Goal: Book appointment/travel/reservation

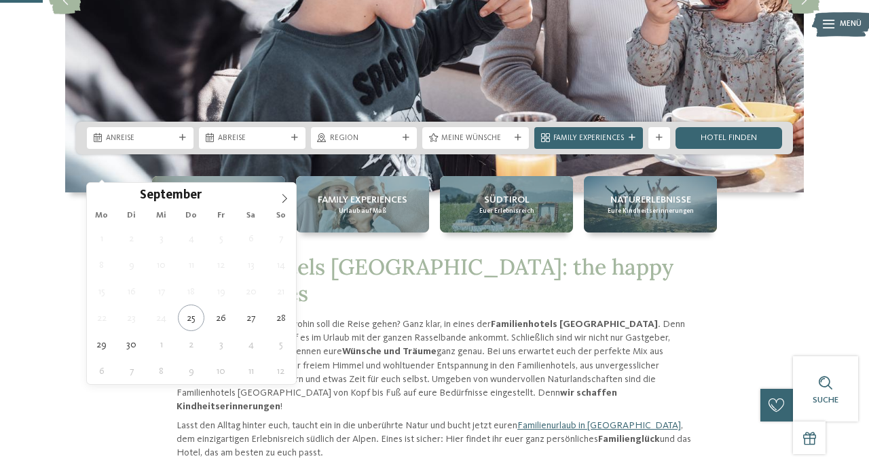
click at [284, 198] on icon at bounding box center [285, 199] width 10 height 10
type div "[DATE]"
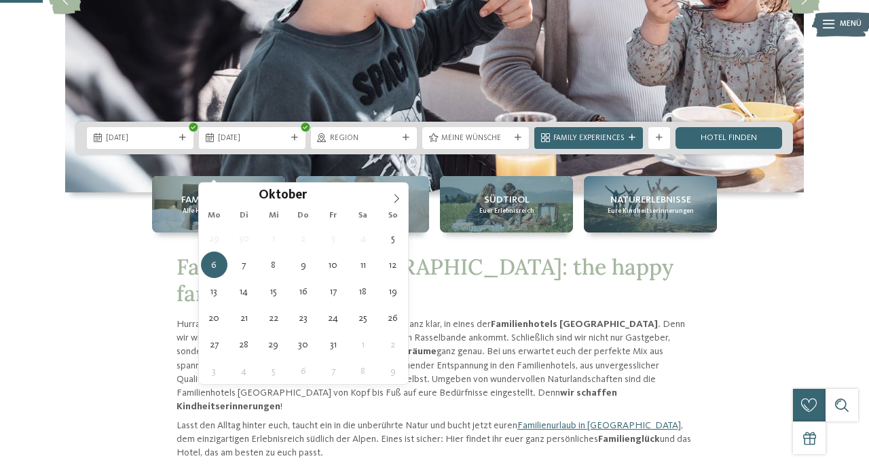
type div "[DATE]"
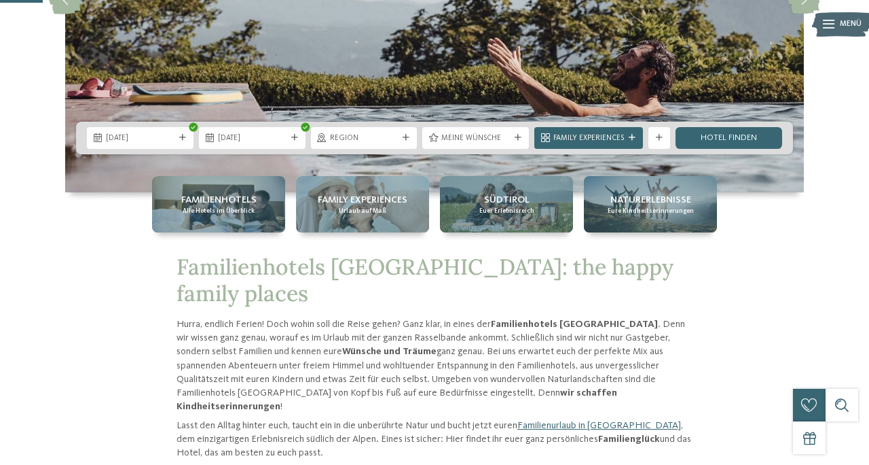
click at [499, 144] on span "Meine Wünsche" at bounding box center [476, 138] width 69 height 11
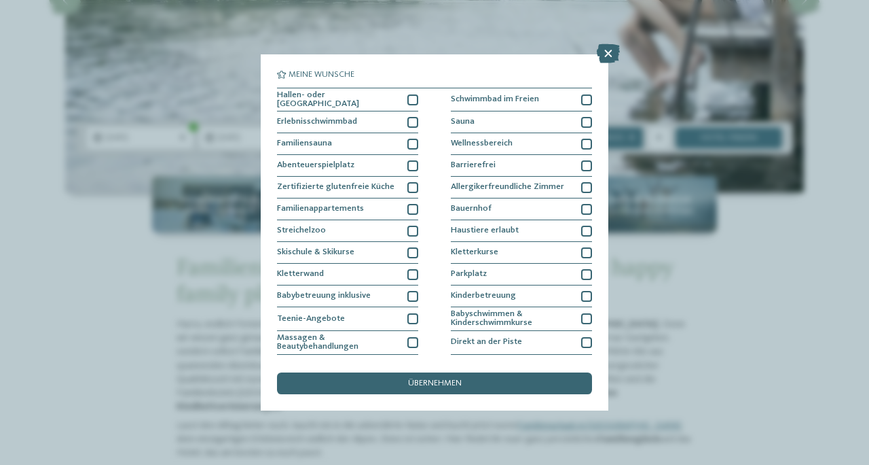
click at [585, 140] on div at bounding box center [586, 144] width 11 height 11
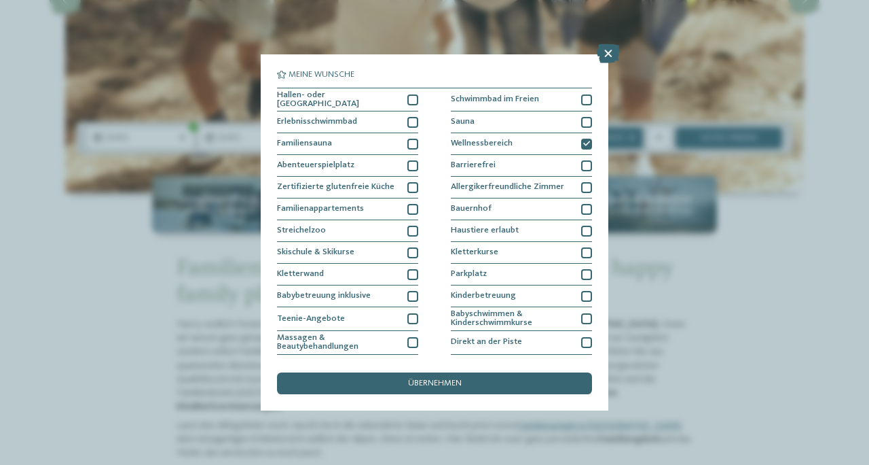
click at [141, 102] on div "Meine Wünsche Hallen- oder Schleusenbad Schwimmbad im Freien" at bounding box center [434, 232] width 869 height 465
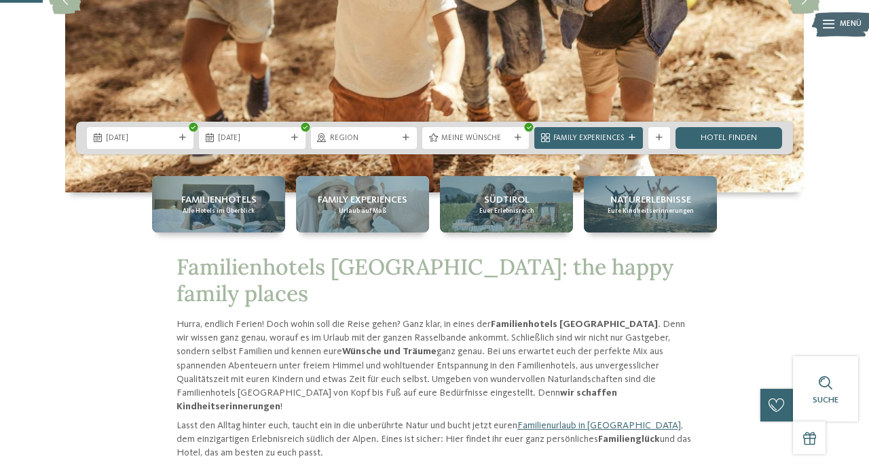
click at [745, 149] on link "Hotel finden" at bounding box center [729, 138] width 107 height 22
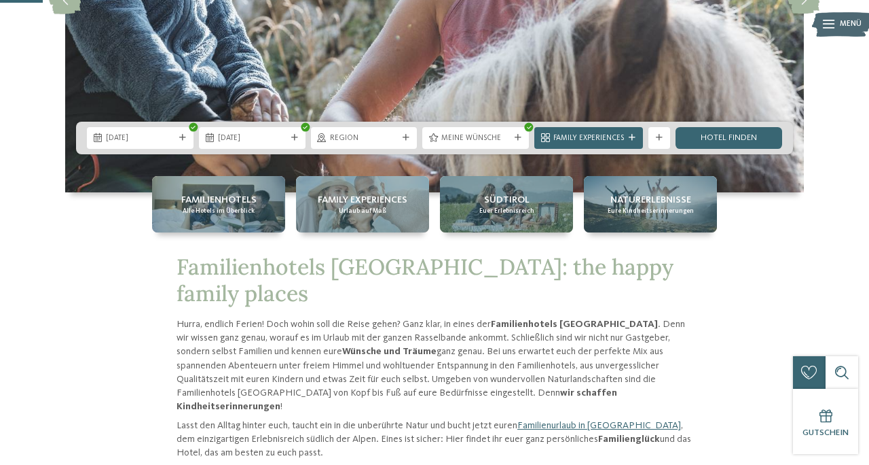
click at [751, 149] on link "Hotel finden" at bounding box center [729, 138] width 107 height 22
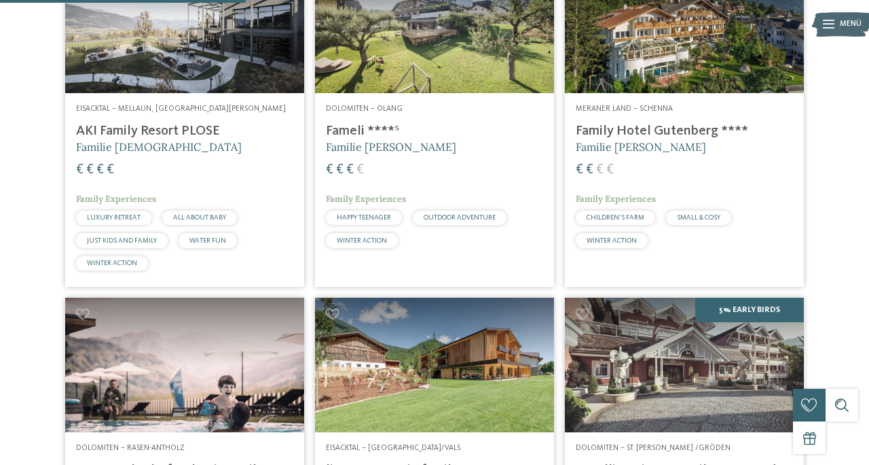
scroll to position [745, 0]
